Goal: Task Accomplishment & Management: Manage account settings

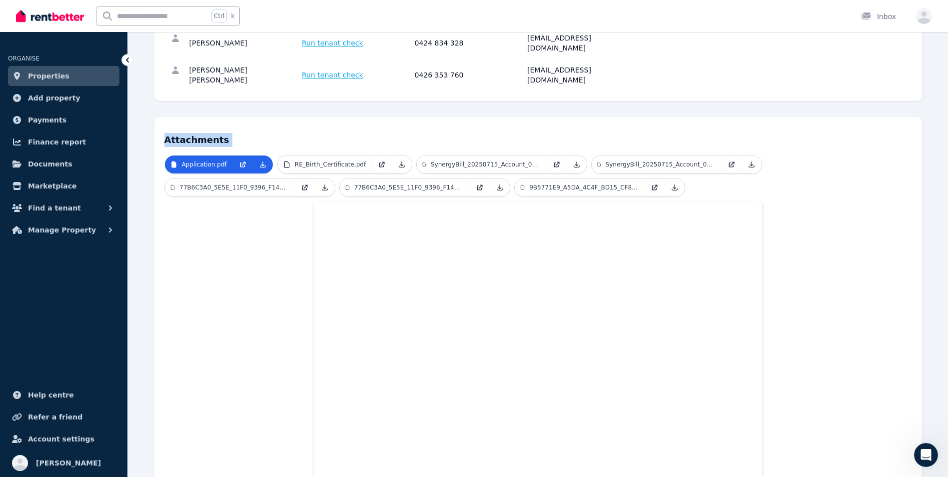
drag, startPoint x: 0, startPoint y: 0, endPoint x: 53, endPoint y: 70, distance: 88.4
click at [53, 70] on span "Properties" at bounding box center [48, 76] width 41 height 12
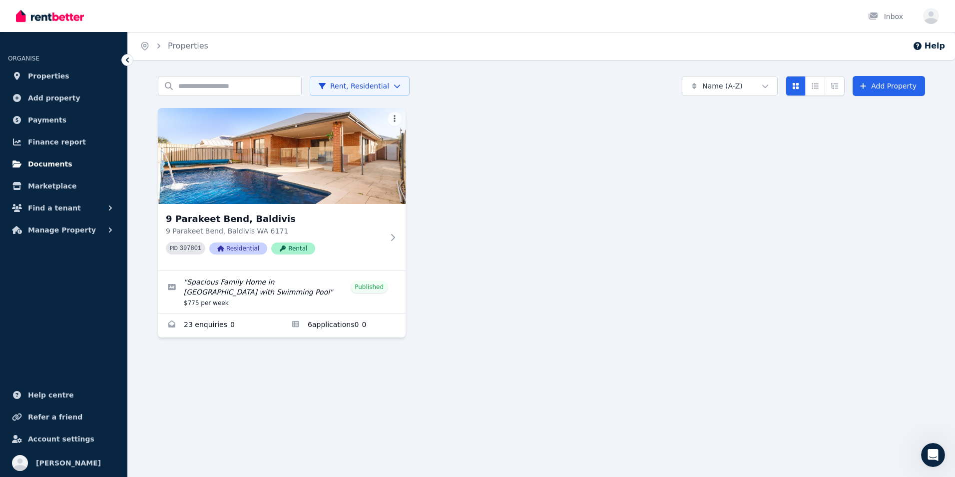
click at [46, 163] on span "Documents" at bounding box center [50, 164] width 44 height 12
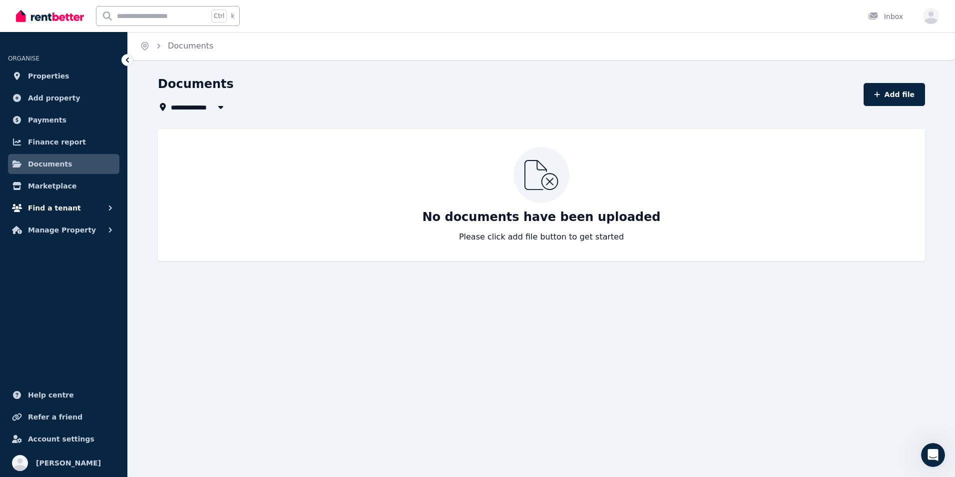
click at [51, 207] on span "Find a tenant" at bounding box center [54, 208] width 53 height 12
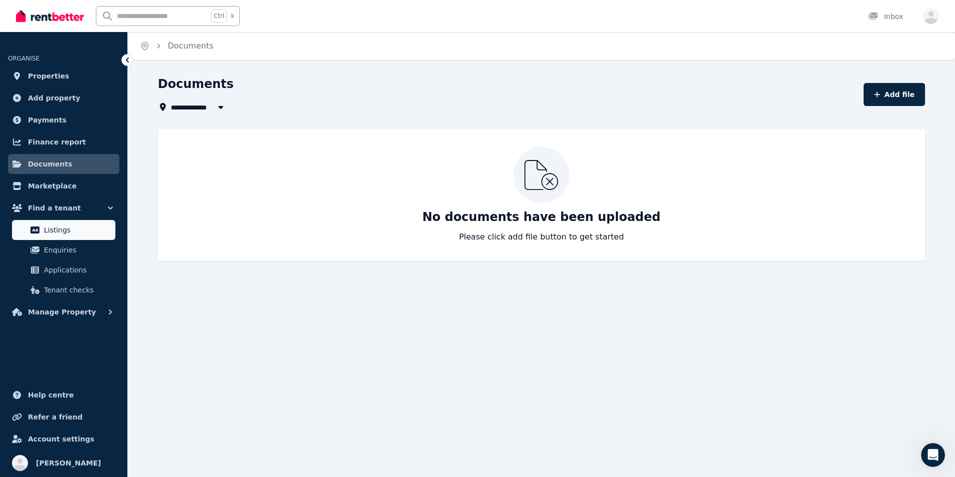
click at [56, 235] on span "Listings" at bounding box center [77, 230] width 67 height 12
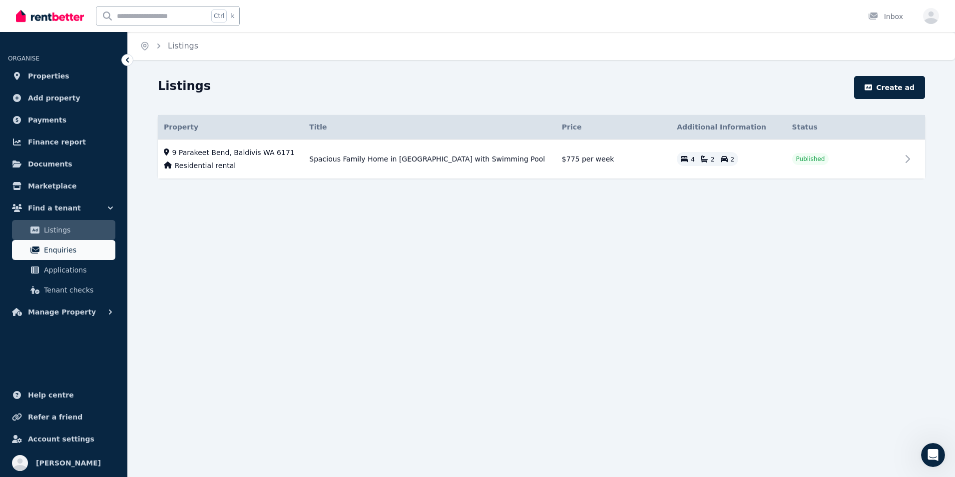
click at [59, 254] on span "Enquiries" at bounding box center [77, 250] width 67 height 12
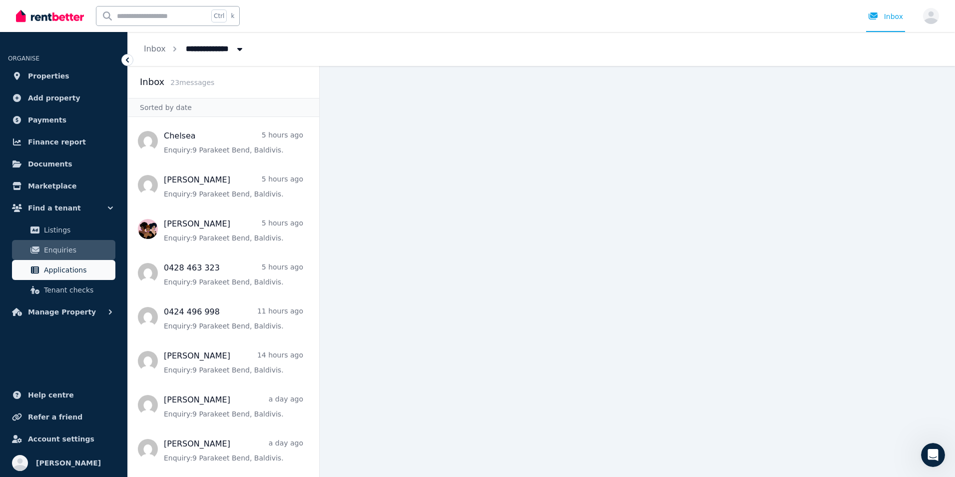
click at [58, 272] on span "Applications" at bounding box center [77, 270] width 67 height 12
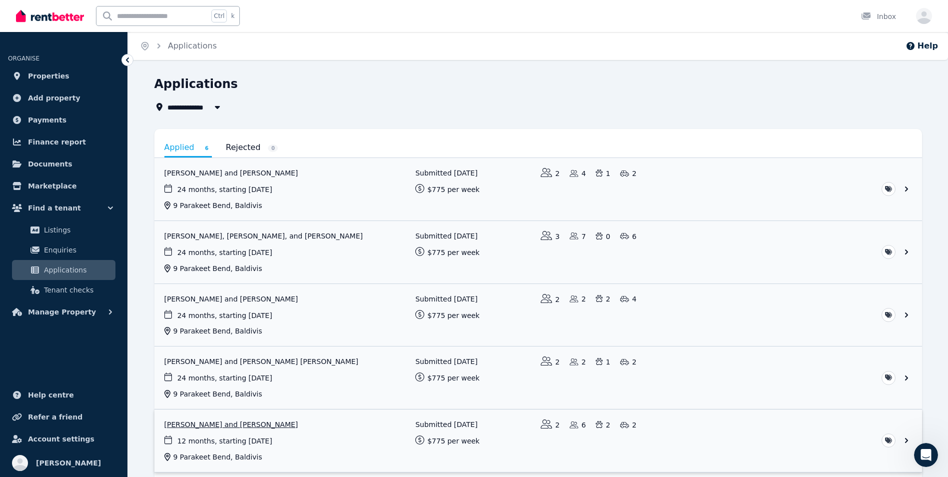
click at [247, 427] on link "View application: Megan Cheshire and Bradley Cheshire" at bounding box center [537, 440] width 767 height 62
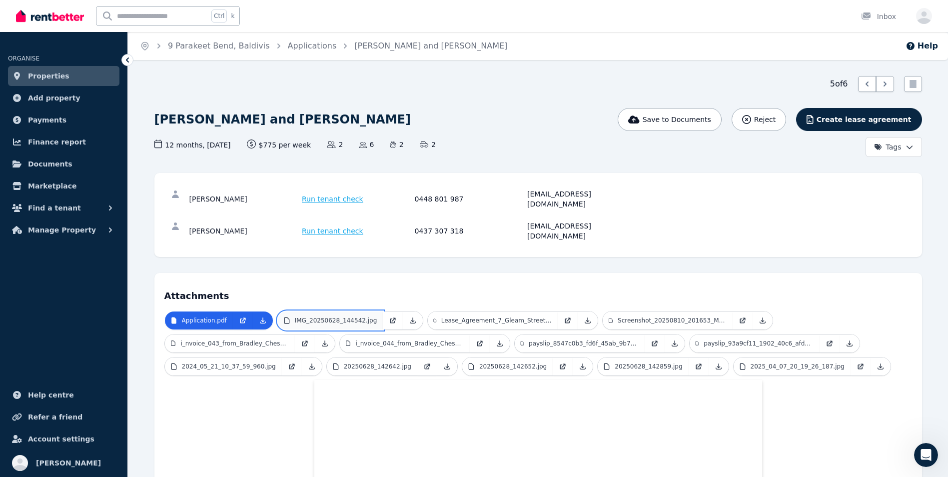
click at [338, 316] on p "IMG_20250628_144542.jpg" at bounding box center [336, 320] width 82 height 8
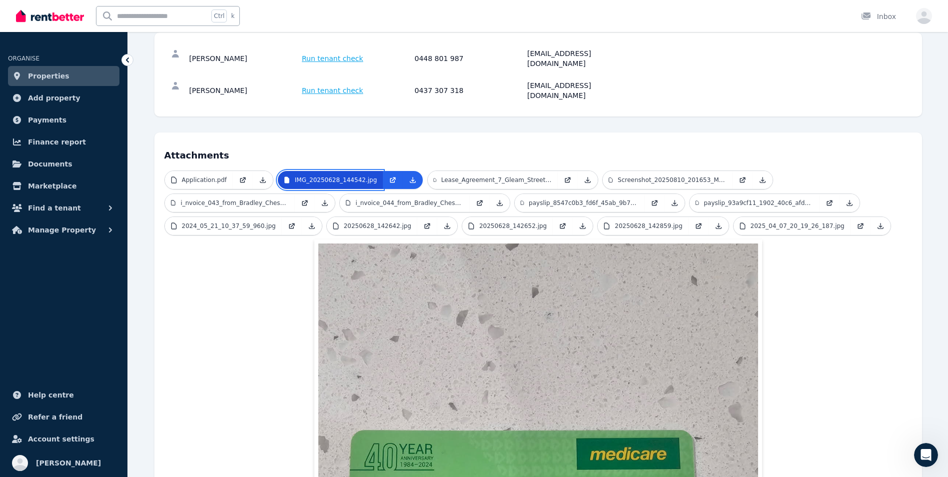
scroll to position [140, 0]
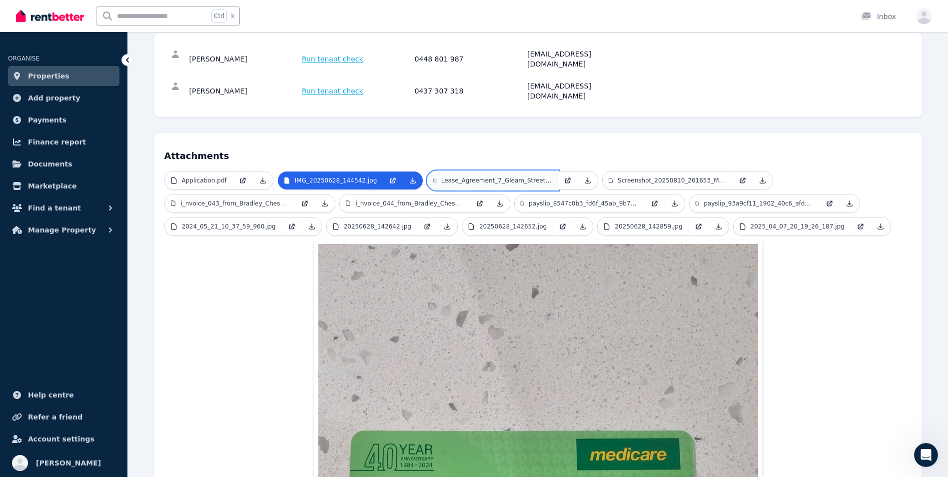
click at [476, 176] on p "Lease_Agreement_7_Gleam_Street_Wellard_Megan_Lesley_Cheshi.pdf" at bounding box center [496, 180] width 111 height 8
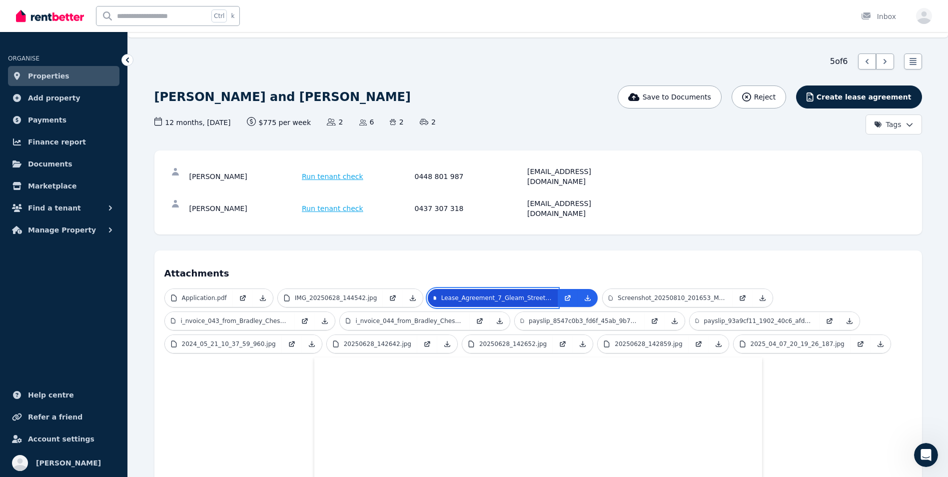
scroll to position [20, 0]
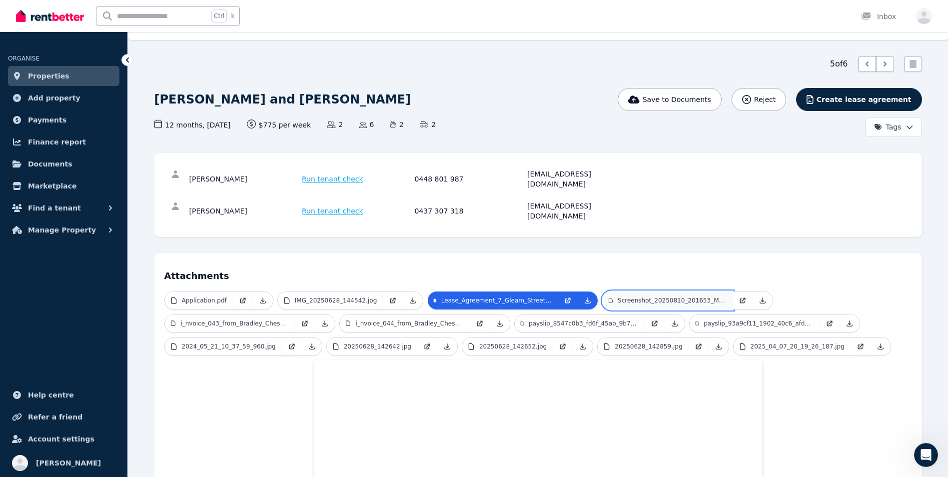
click at [659, 291] on link "Screenshot_20250810_201653_M365_Copilot.jpg" at bounding box center [667, 300] width 130 height 18
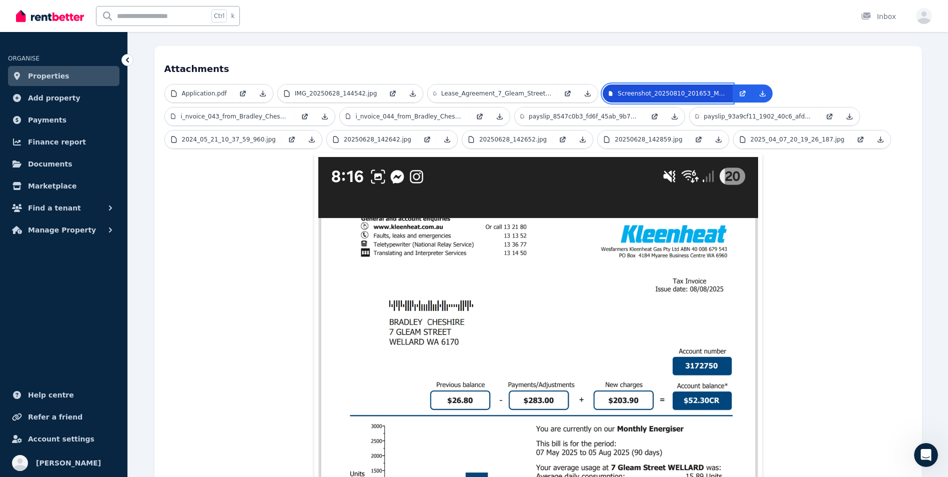
scroll to position [140, 0]
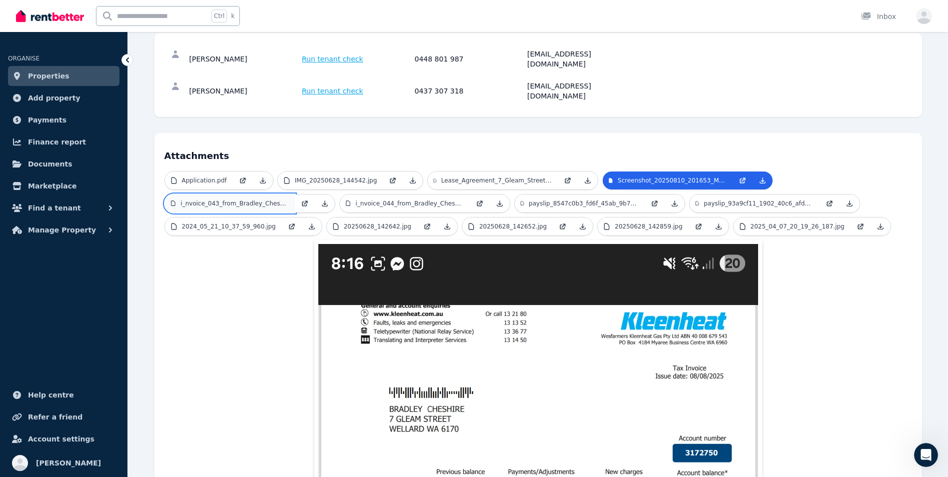
click at [219, 199] on p "i_nvoice_043_from_Bradley_Cheshire.PDF" at bounding box center [234, 203] width 108 height 8
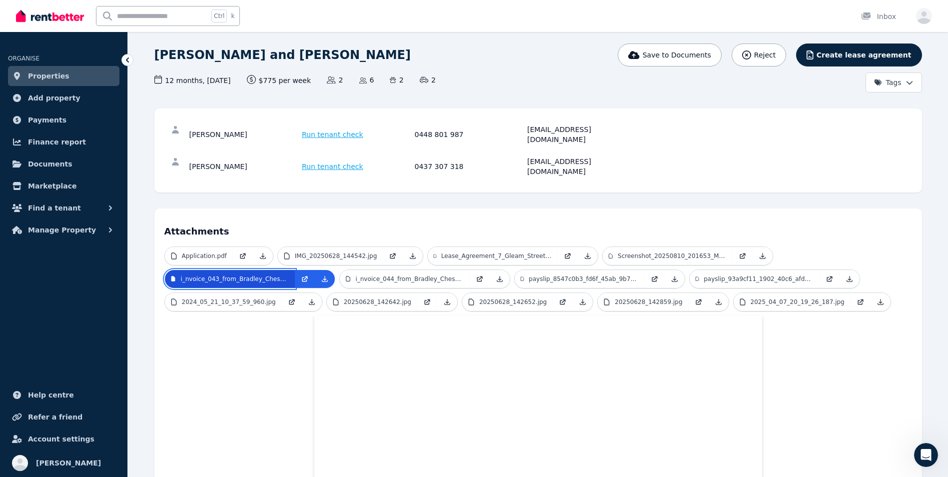
scroll to position [40, 0]
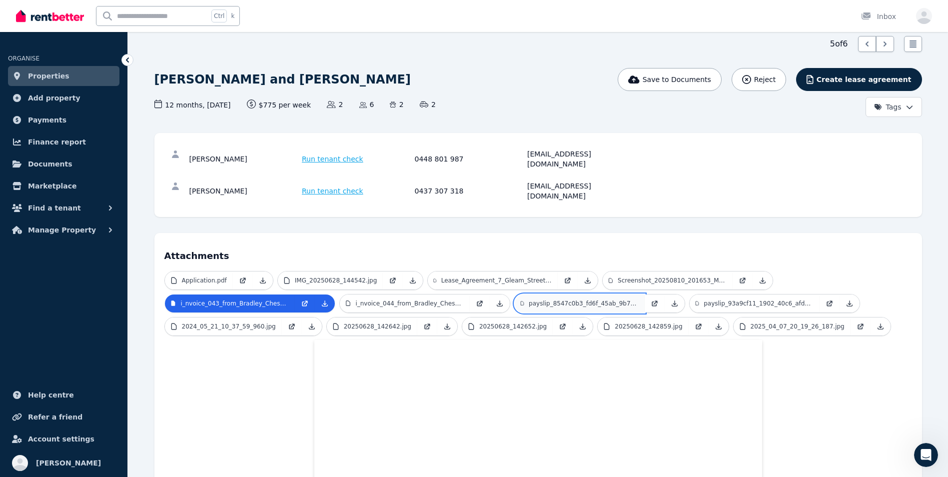
click at [554, 299] on p "payslip_8547c0b3_fd6f_45ab_9b70_1c820449b205.pdf" at bounding box center [582, 303] width 109 height 8
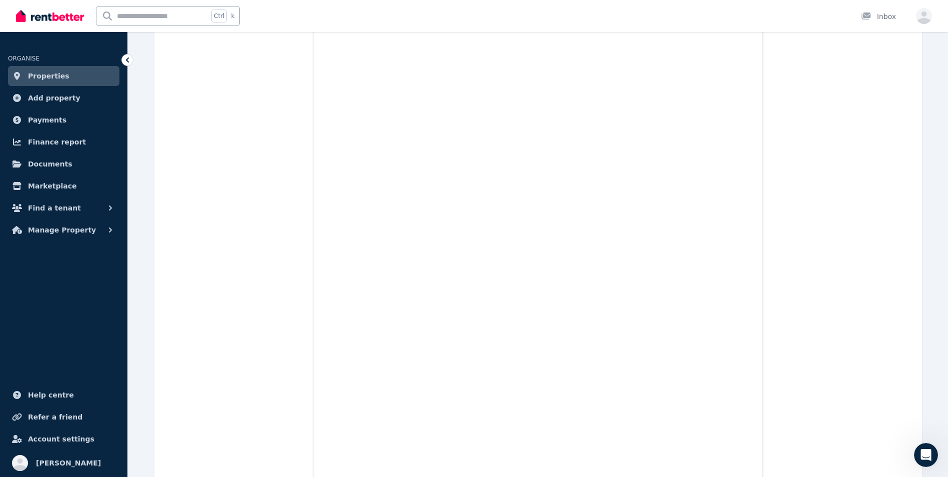
scroll to position [499, 0]
click at [128, 61] on icon at bounding box center [127, 59] width 3 height 5
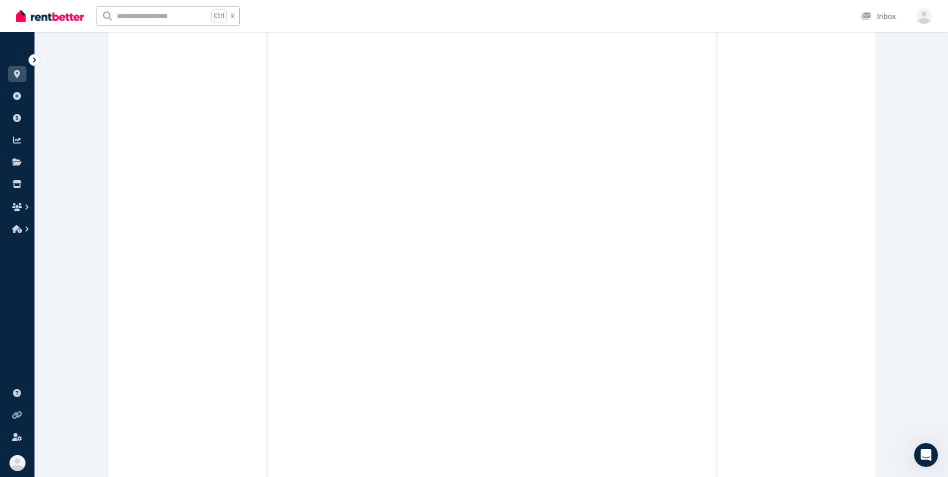
click at [128, 61] on div "Application.pdf IMG_20250628_144542.jpg Lease_Agreement_7_Gleam_Street_Wellard_…" at bounding box center [491, 180] width 747 height 738
click at [32, 56] on icon at bounding box center [34, 60] width 10 height 10
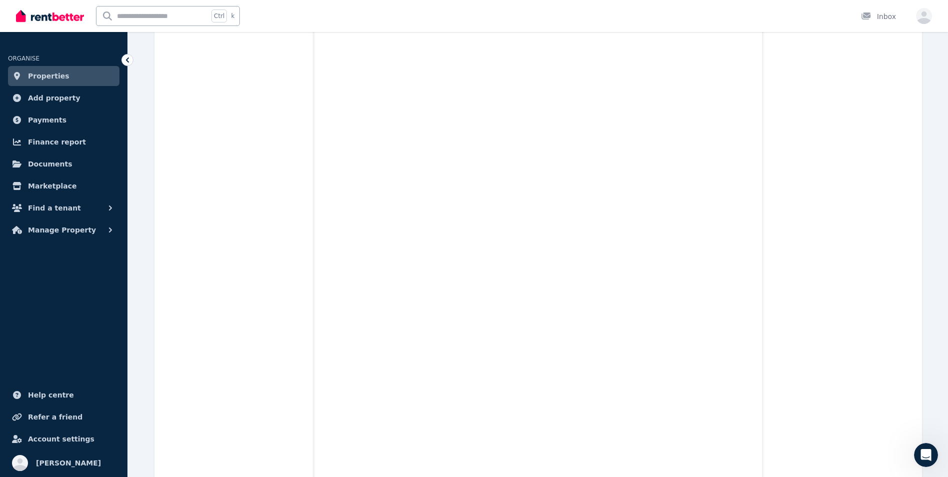
scroll to position [83, 0]
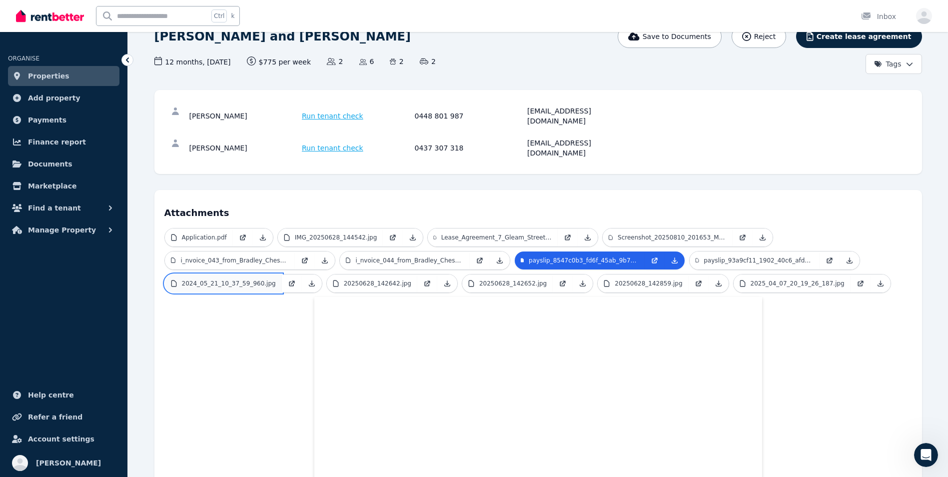
click at [244, 279] on p "2024_05_21_10_37_59_960.jpg" at bounding box center [229, 283] width 94 height 8
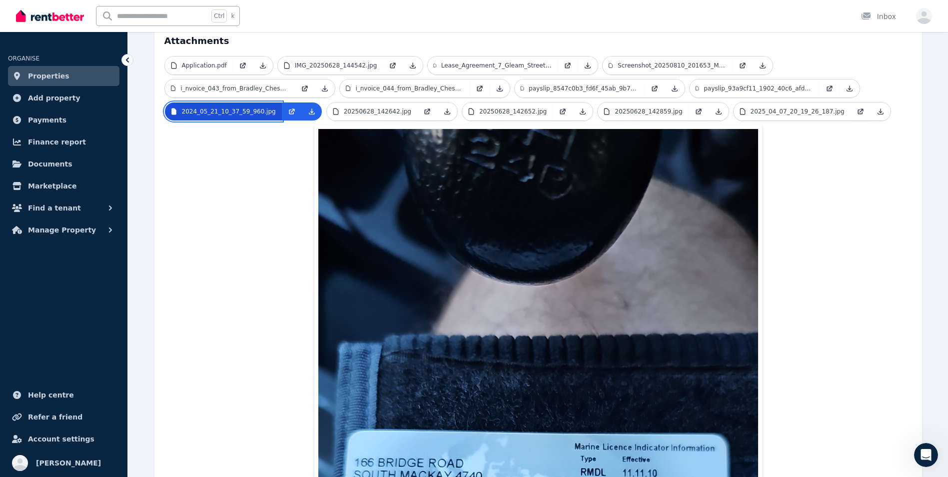
scroll to position [220, 0]
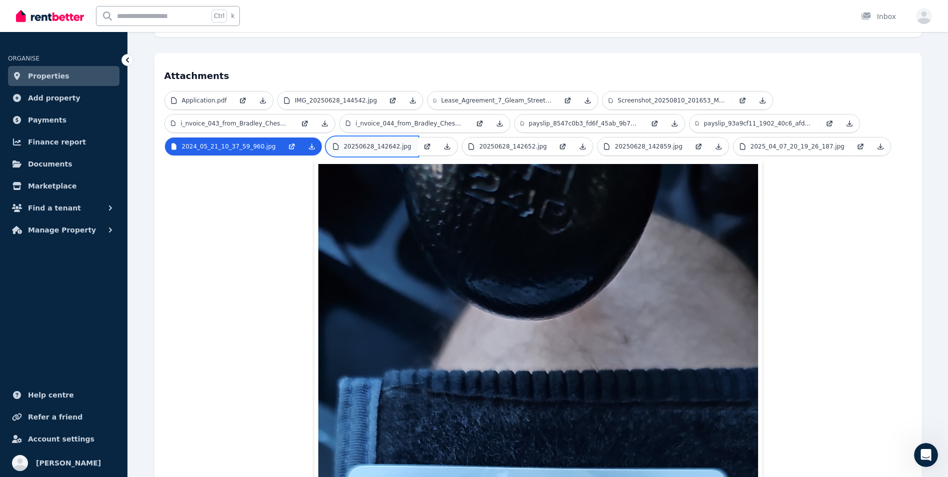
click at [391, 137] on link "20250628_142642.jpg" at bounding box center [372, 146] width 90 height 18
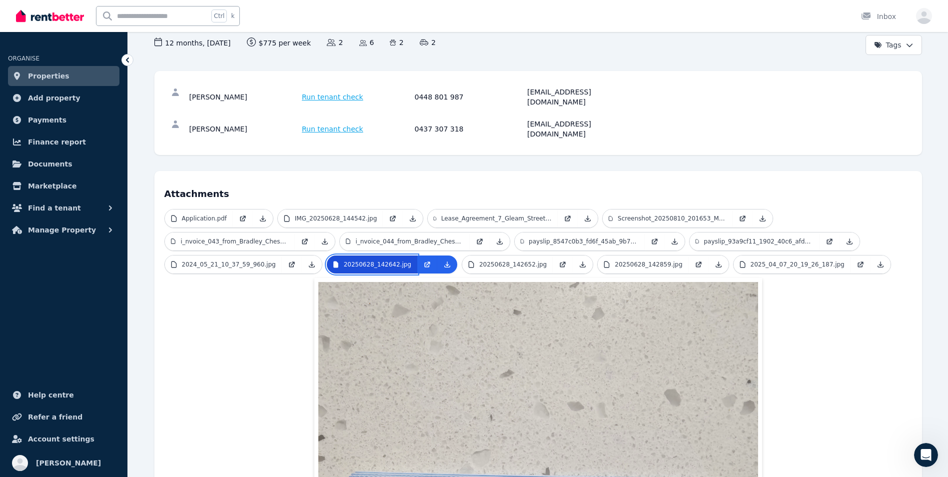
scroll to position [100, 0]
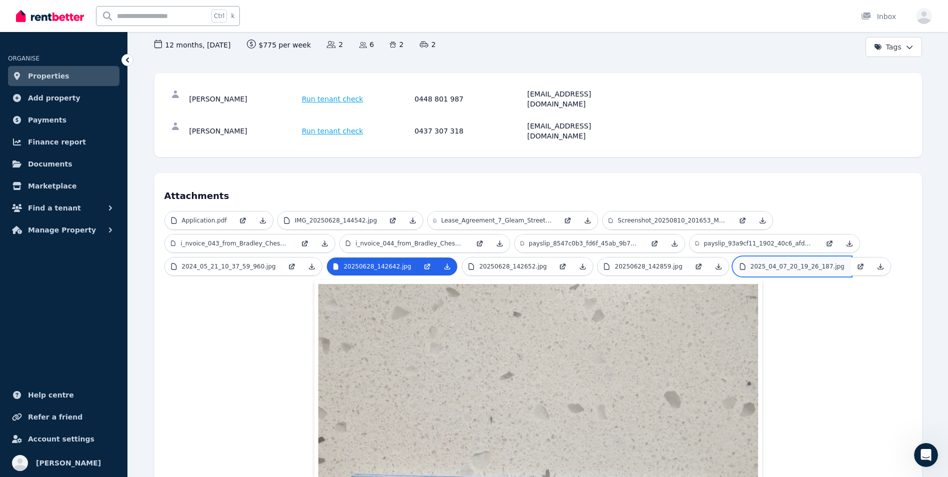
click at [750, 262] on p "2025_04_07_20_19_26_187.jpg" at bounding box center [797, 266] width 94 height 8
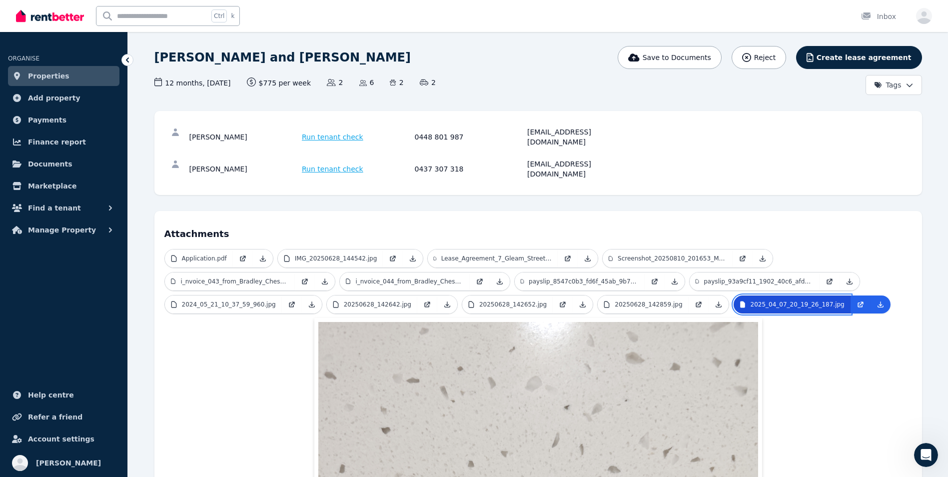
scroll to position [40, 0]
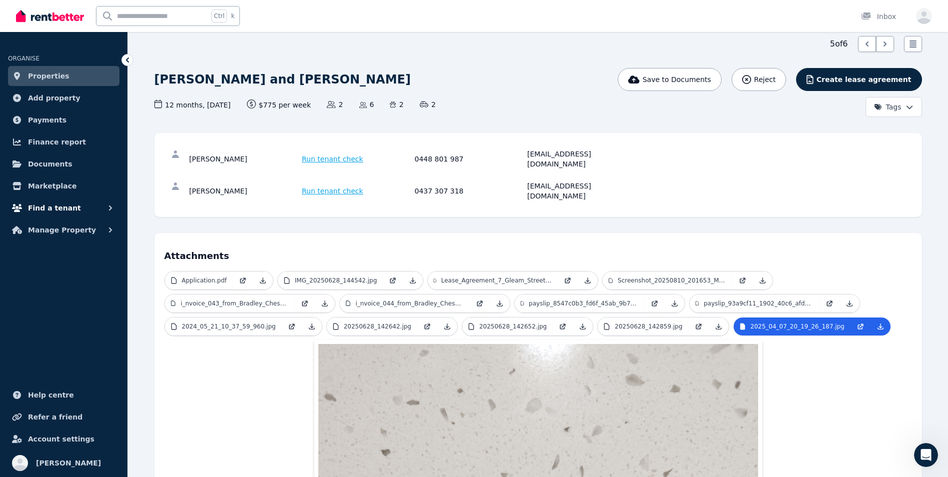
click at [72, 209] on button "Find a tenant" at bounding box center [63, 208] width 111 height 20
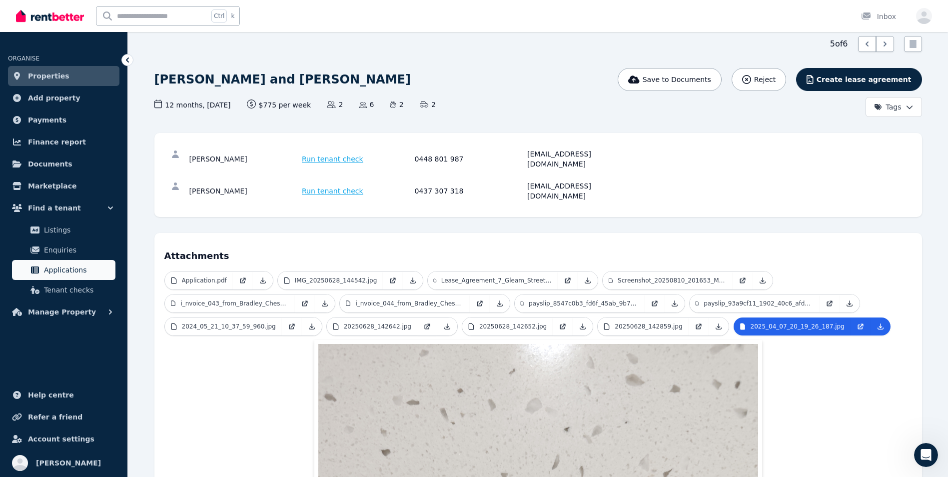
click at [76, 263] on link "Applications" at bounding box center [63, 270] width 103 height 20
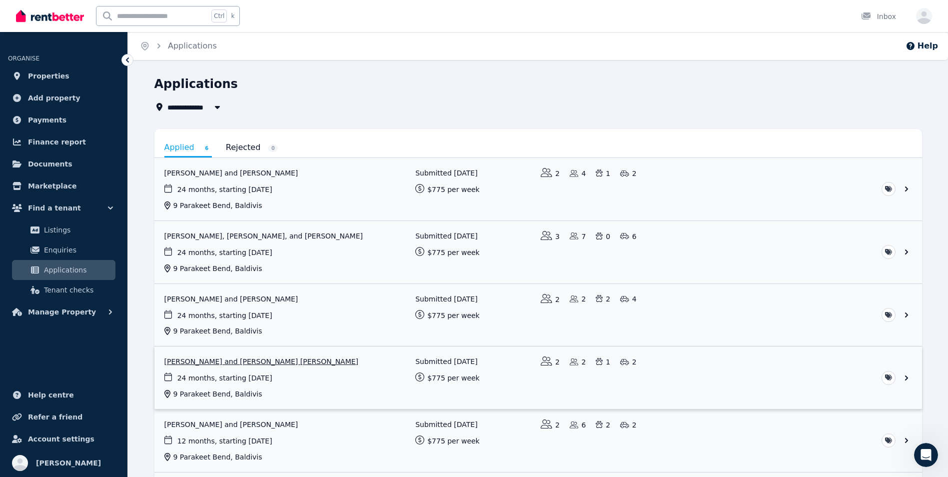
click at [246, 358] on link "View application: Fiona Elliot and ROSS MACGREGOR ELLIOT" at bounding box center [537, 377] width 767 height 62
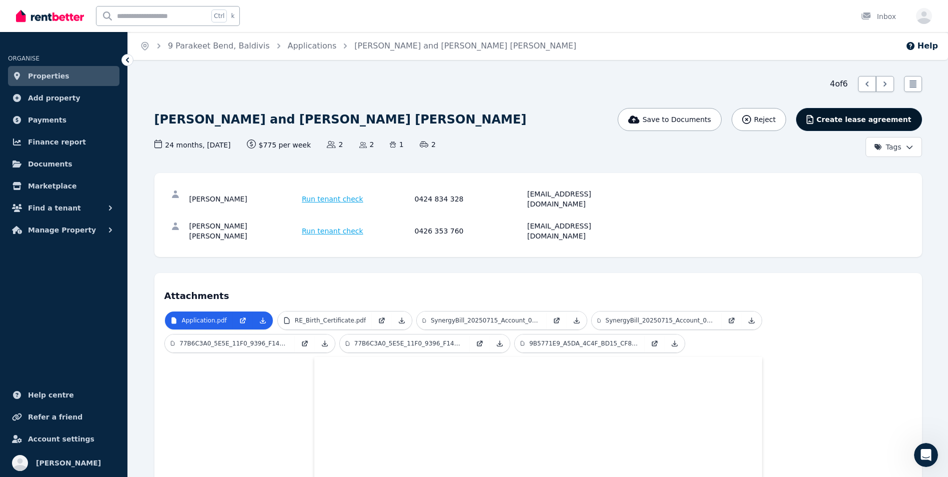
click at [857, 121] on span "Create lease agreement" at bounding box center [863, 119] width 95 height 10
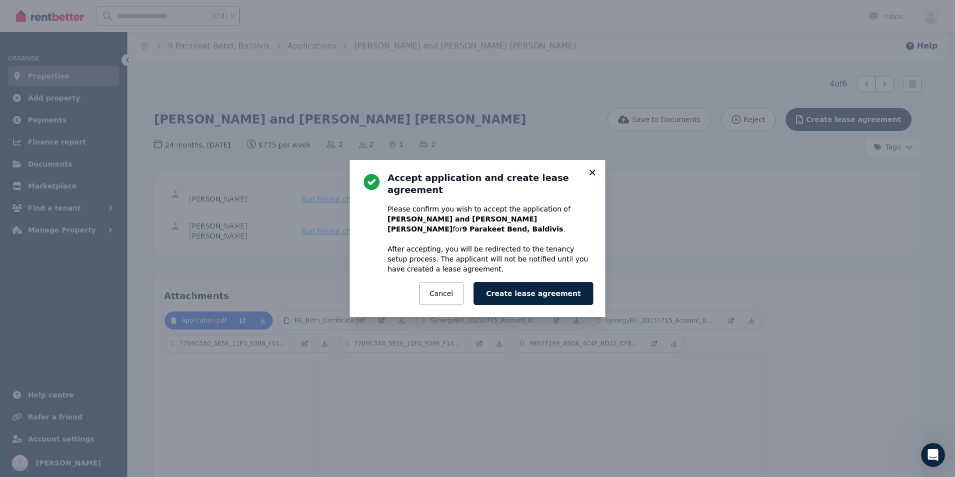
click at [592, 177] on icon at bounding box center [592, 172] width 10 height 9
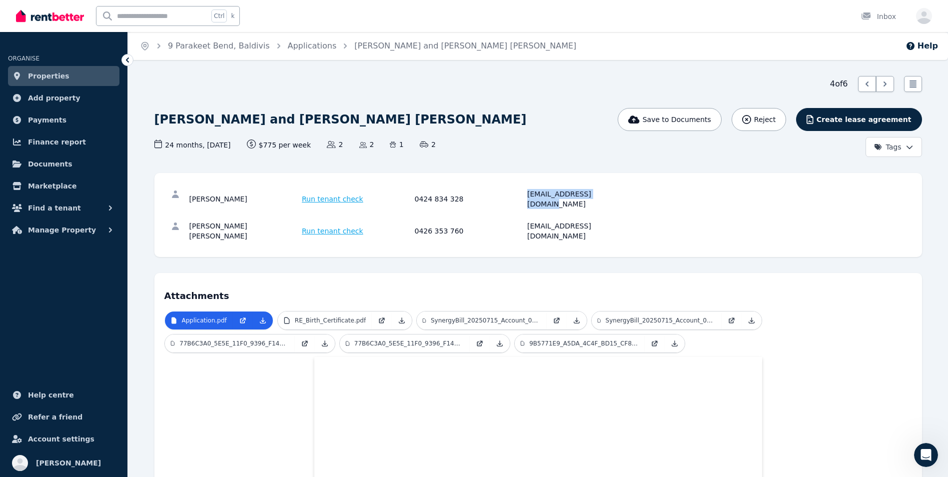
drag, startPoint x: 527, startPoint y: 194, endPoint x: 602, endPoint y: 194, distance: 74.4
click at [602, 194] on div "[EMAIL_ADDRESS][DOMAIN_NAME]" at bounding box center [582, 199] width 110 height 20
copy div "[EMAIL_ADDRESS][DOMAIN_NAME]"
